Goal: Task Accomplishment & Management: Use online tool/utility

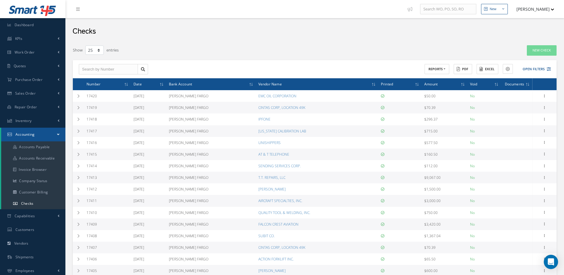
select select "25"
click at [25, 143] on link "Accounts Payable" at bounding box center [33, 146] width 64 height 11
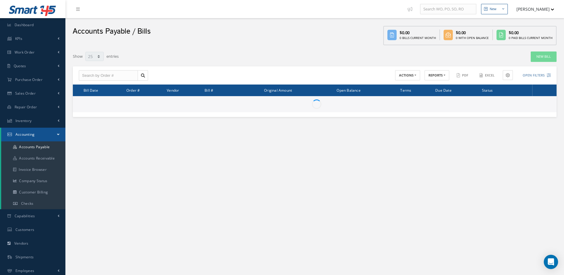
select select "25"
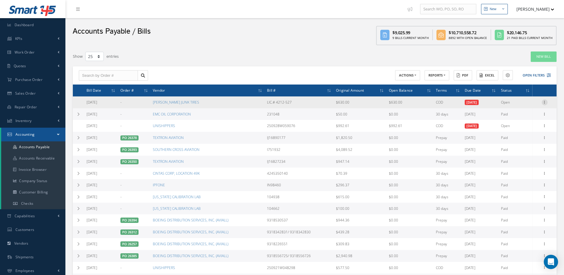
click at [544, 102] on icon at bounding box center [545, 101] width 6 height 5
click at [521, 122] on link "Make a Check" at bounding box center [517, 122] width 47 height 8
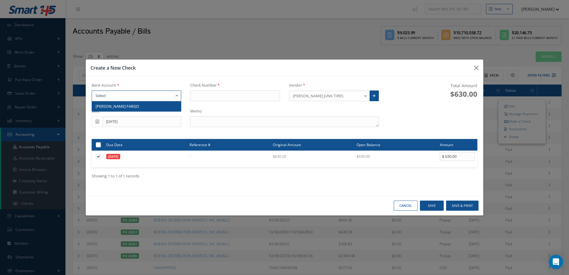
click at [128, 97] on div at bounding box center [137, 95] width 90 height 11
click at [127, 103] on span "[PERSON_NAME] FARGO" at bounding box center [136, 106] width 89 height 10
type input "17421"
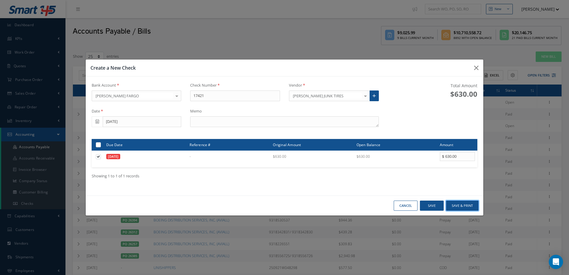
click at [471, 202] on button "Save & Print" at bounding box center [462, 205] width 32 height 10
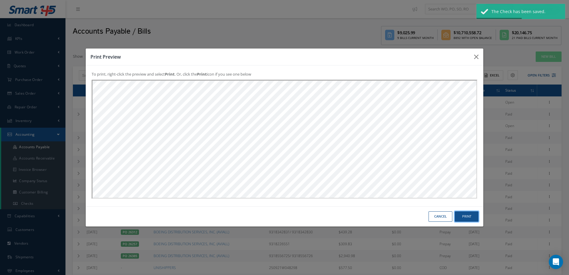
click at [469, 215] on button "Print" at bounding box center [466, 216] width 24 height 10
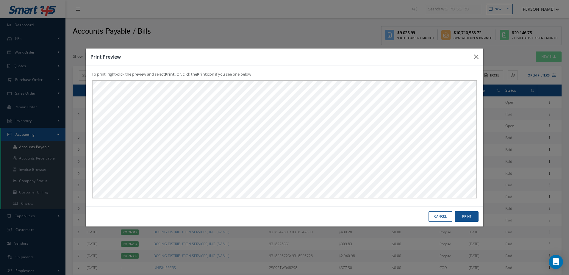
click at [439, 216] on button "Cancel" at bounding box center [440, 216] width 24 height 10
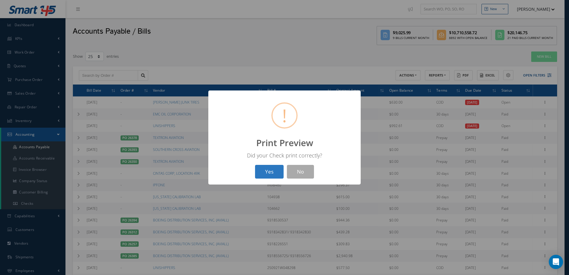
click at [277, 168] on button "Yes" at bounding box center [269, 172] width 29 height 14
